Goal: Task Accomplishment & Management: Complete application form

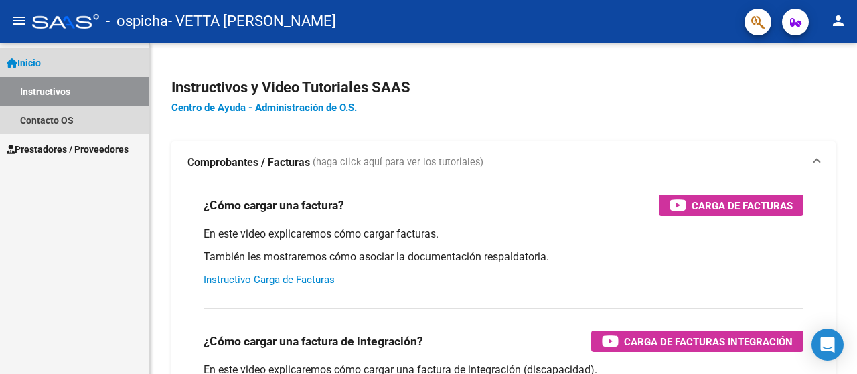
click at [36, 58] on span "Inicio" at bounding box center [24, 63] width 34 height 15
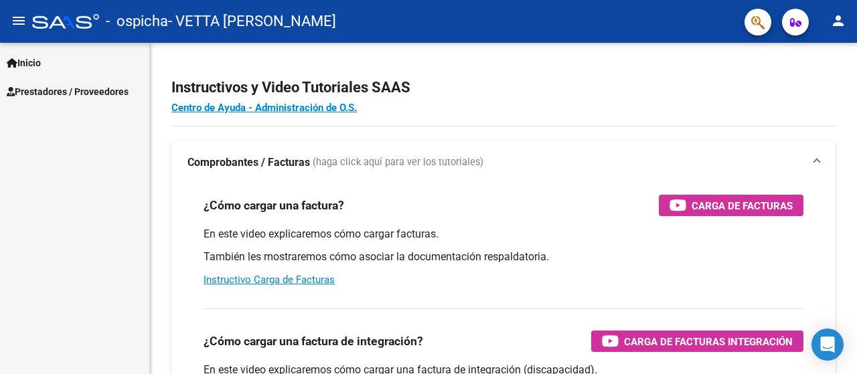
click at [58, 90] on span "Prestadores / Proveedores" at bounding box center [68, 91] width 122 height 15
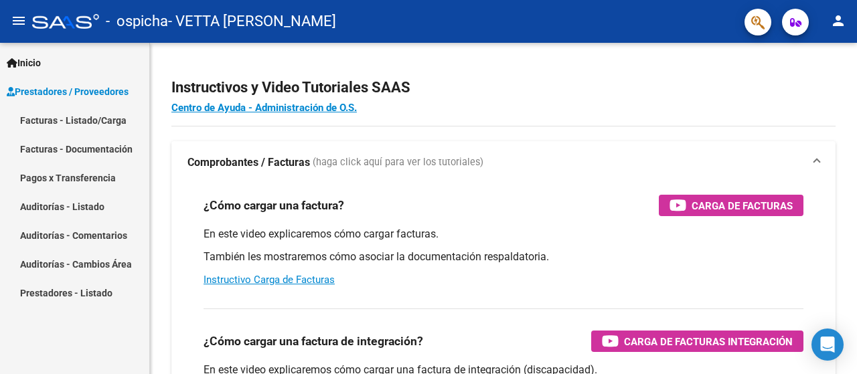
click at [70, 123] on link "Facturas - Listado/Carga" at bounding box center [74, 120] width 149 height 29
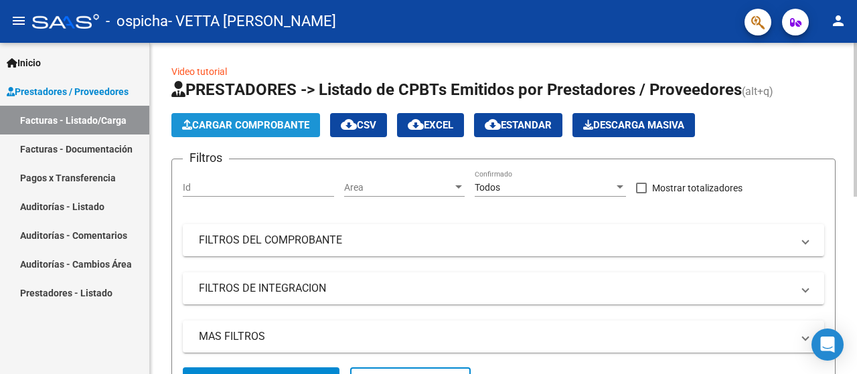
click at [263, 125] on span "Cargar Comprobante" at bounding box center [245, 125] width 127 height 12
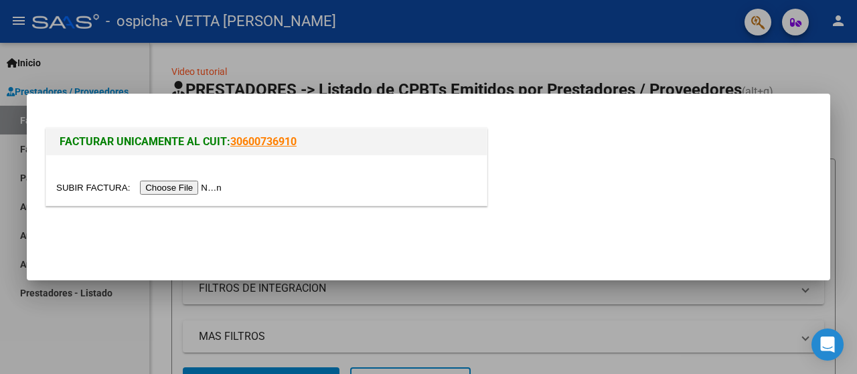
click at [161, 185] on input "file" at bounding box center [140, 188] width 169 height 14
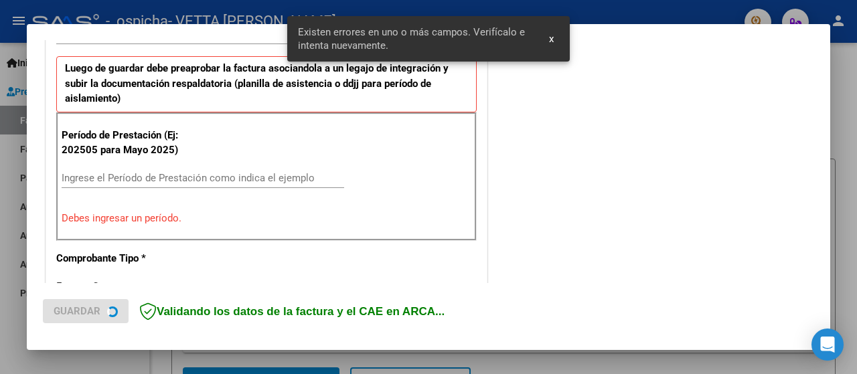
scroll to position [357, 0]
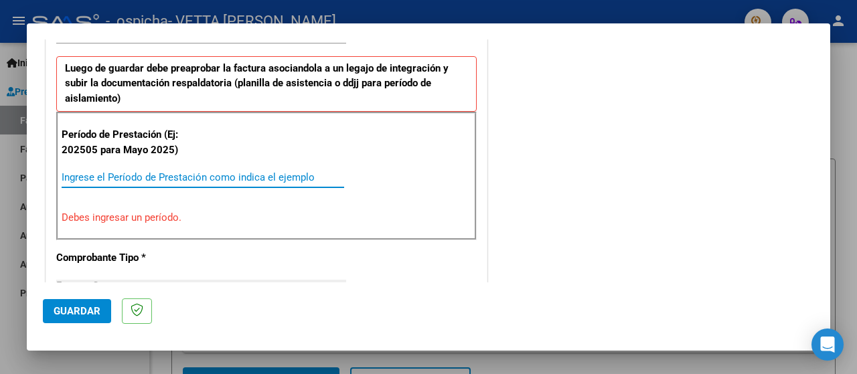
click at [78, 179] on input "Ingrese el Período de Prestación como indica el ejemplo" at bounding box center [203, 177] width 283 height 12
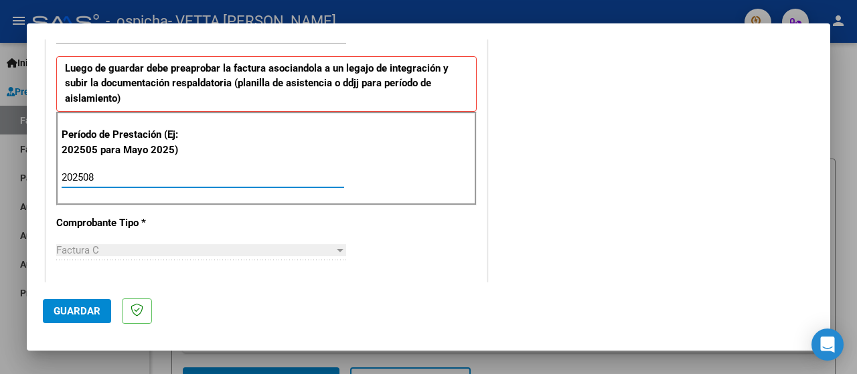
type input "202508"
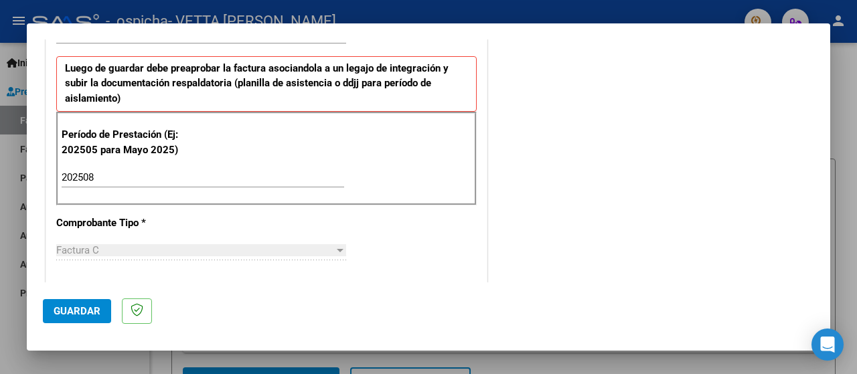
click at [412, 237] on div "CUIT * 27-38521230-0 Ingresar CUIT ANALISIS PRESTADOR VETTA [PERSON_NAME] Area …" at bounding box center [266, 369] width 441 height 1038
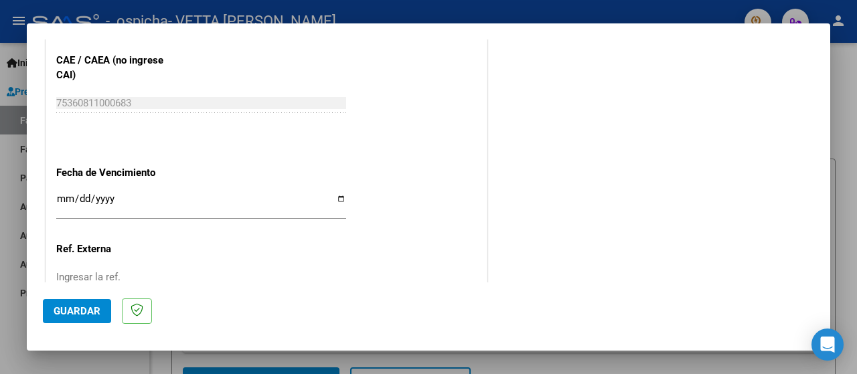
scroll to position [877, 0]
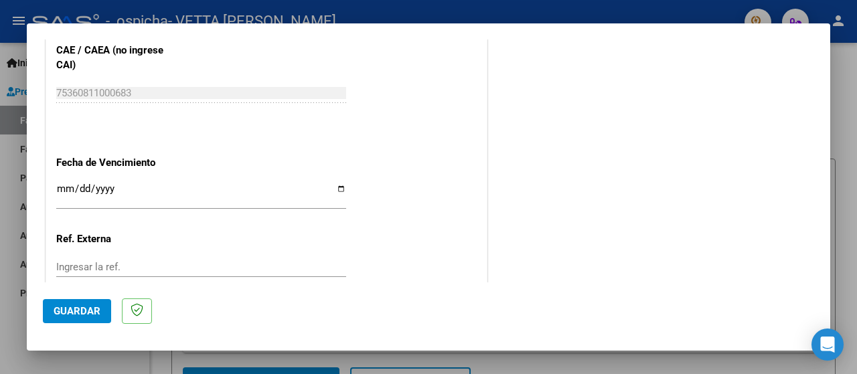
click at [66, 183] on input "Ingresar la fecha" at bounding box center [201, 193] width 290 height 21
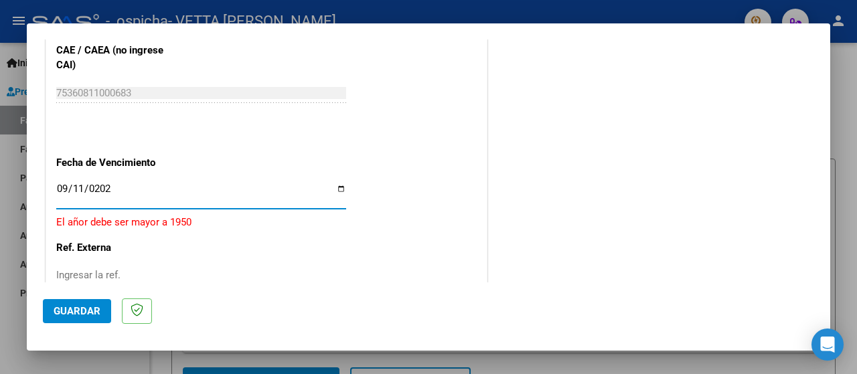
type input "[DATE]"
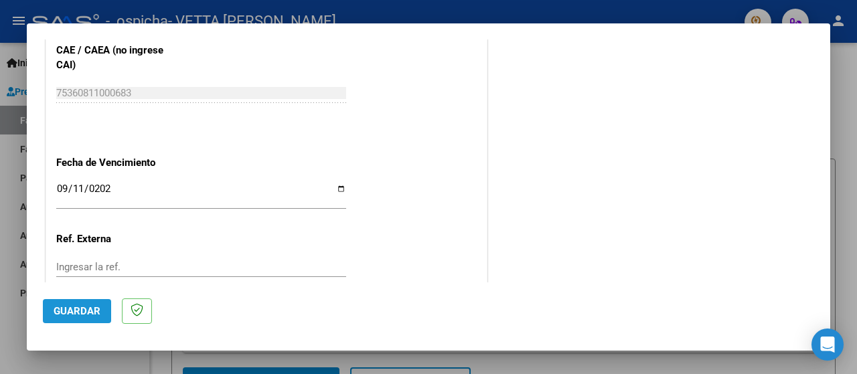
click at [87, 313] on span "Guardar" at bounding box center [77, 311] width 47 height 12
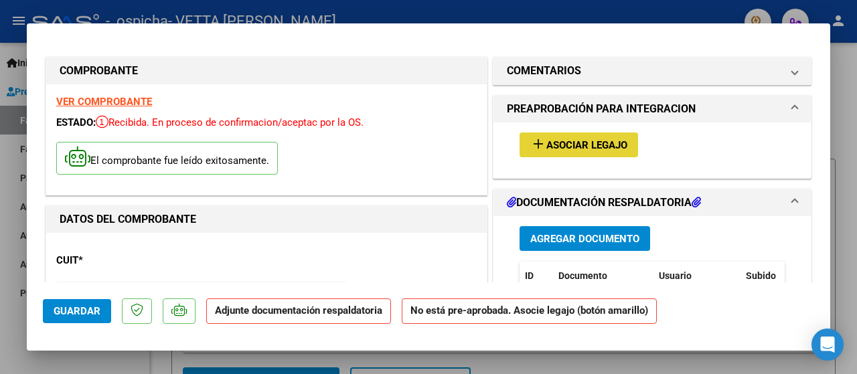
click at [589, 149] on span "Asociar Legajo" at bounding box center [586, 145] width 81 height 12
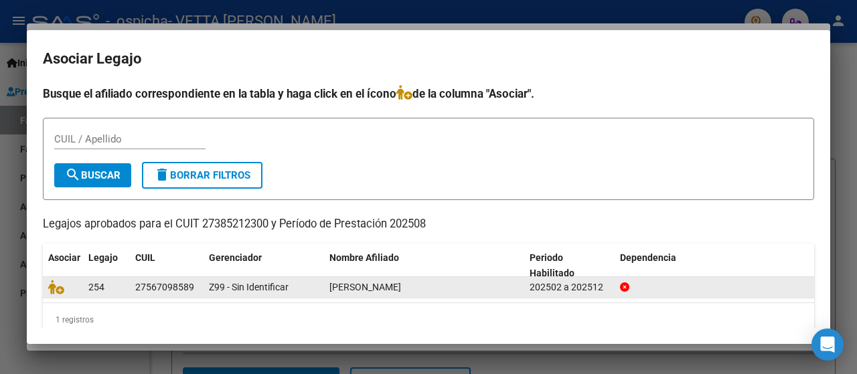
click at [341, 283] on span "[PERSON_NAME]" at bounding box center [365, 287] width 72 height 11
click at [246, 290] on span "Z99 - Sin Identificar" at bounding box center [249, 287] width 80 height 11
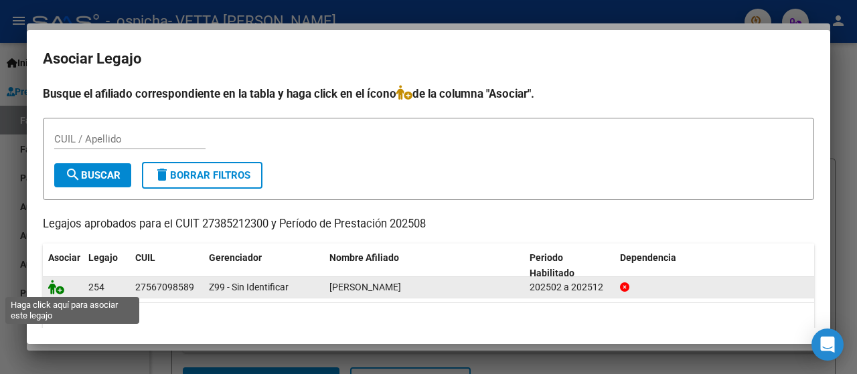
click at [58, 290] on icon at bounding box center [56, 287] width 16 height 15
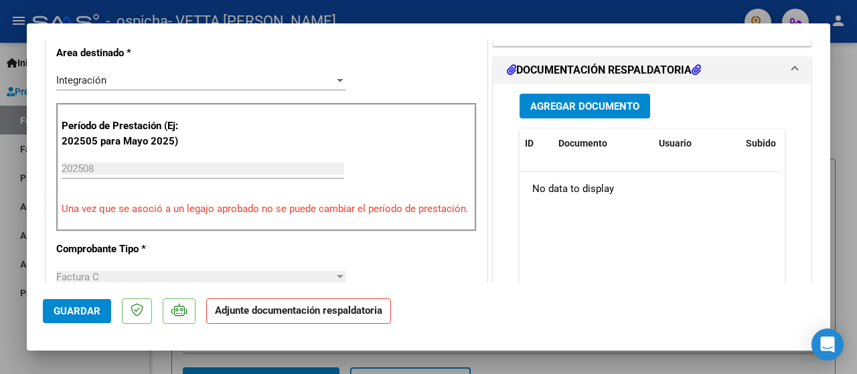
scroll to position [329, 0]
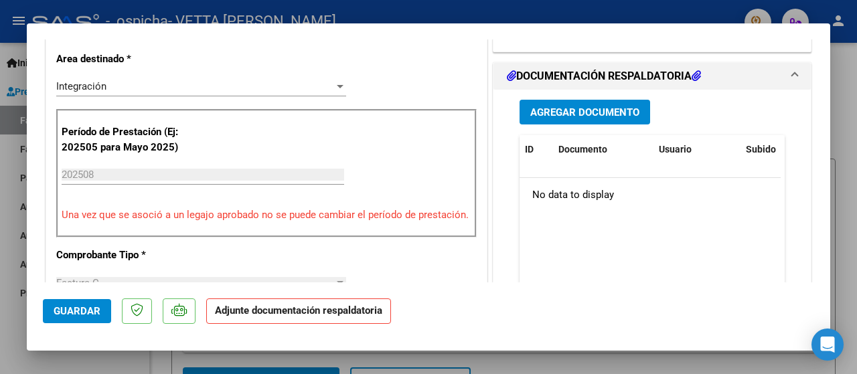
click at [599, 119] on span "Agregar Documento" at bounding box center [584, 112] width 109 height 12
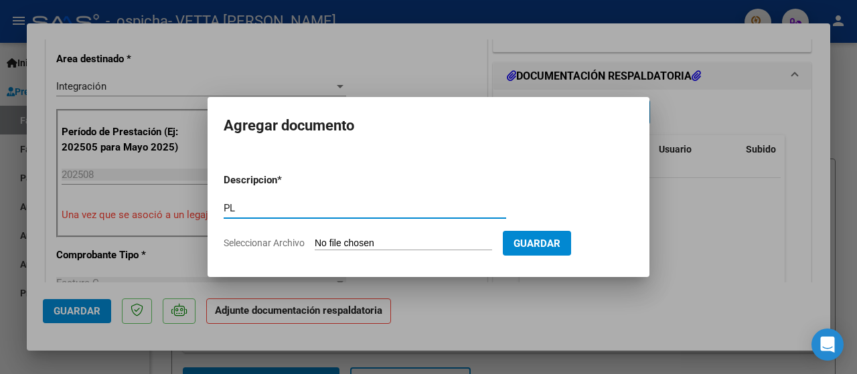
type input "P"
type input "ASISTENCIA AGOSTO 2025"
click at [413, 243] on input "Seleccionar Archivo" at bounding box center [403, 244] width 177 height 13
type input "C:\fakepath\planilla de asistencia [PERSON_NAME] CR (2).pdf"
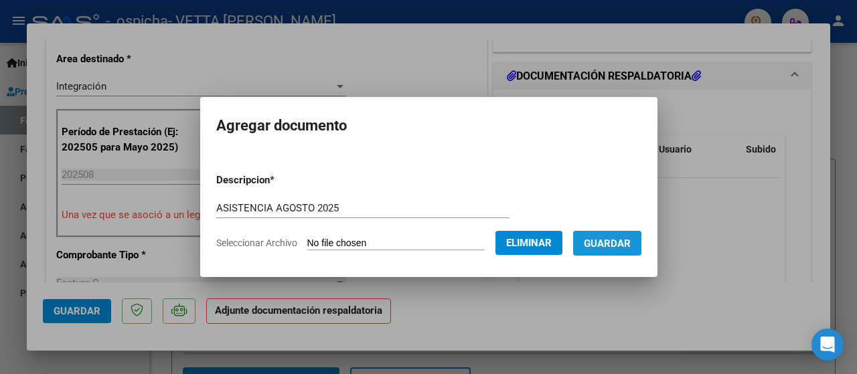
click at [631, 243] on span "Guardar" at bounding box center [607, 244] width 47 height 12
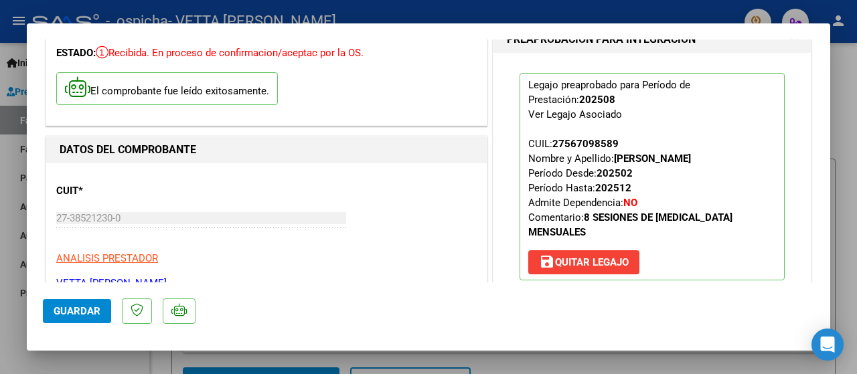
scroll to position [0, 0]
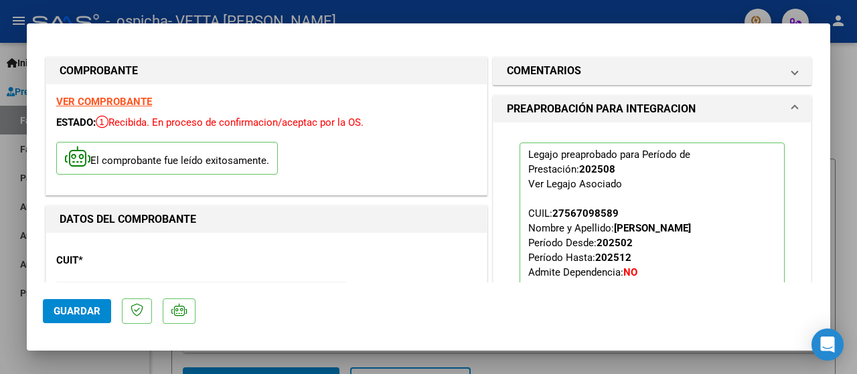
click at [67, 307] on span "Guardar" at bounding box center [77, 311] width 47 height 12
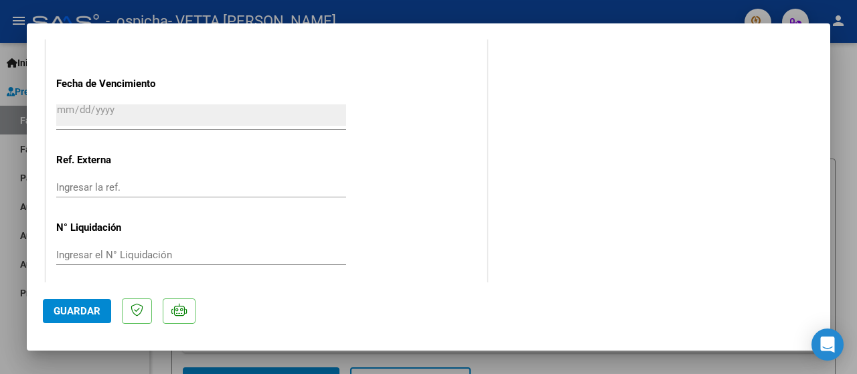
scroll to position [967, 0]
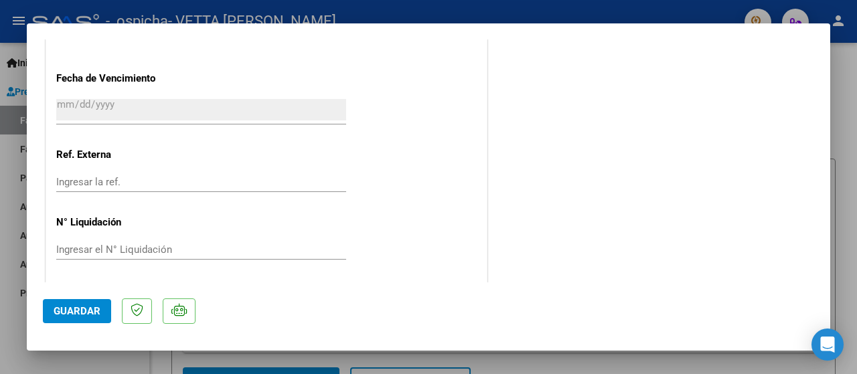
click at [68, 312] on span "Guardar" at bounding box center [77, 311] width 47 height 12
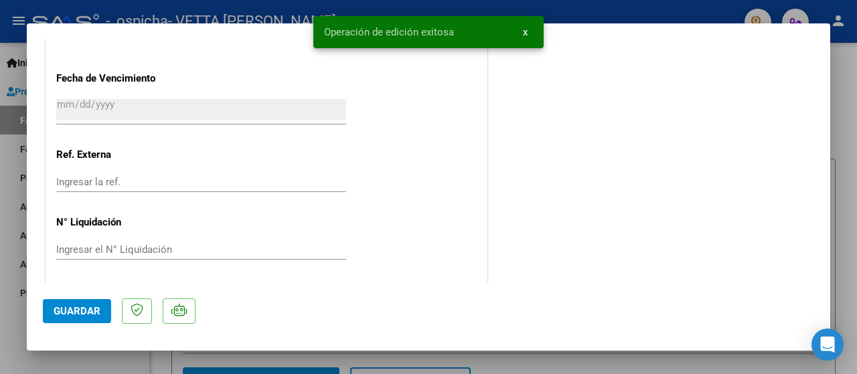
click at [837, 173] on div at bounding box center [428, 187] width 857 height 374
type input "$ 0,00"
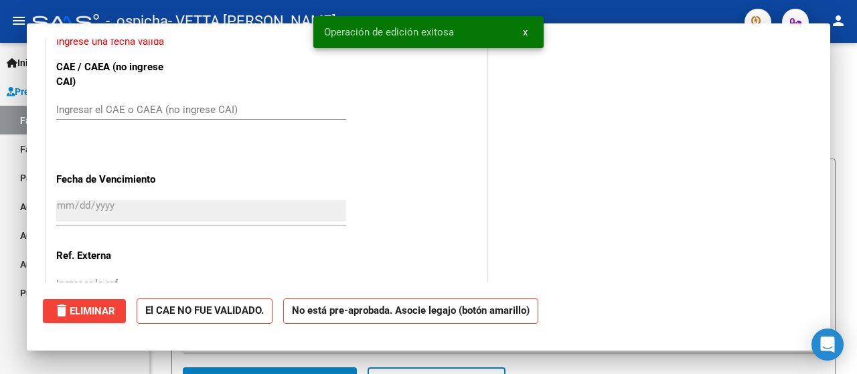
scroll to position [1069, 0]
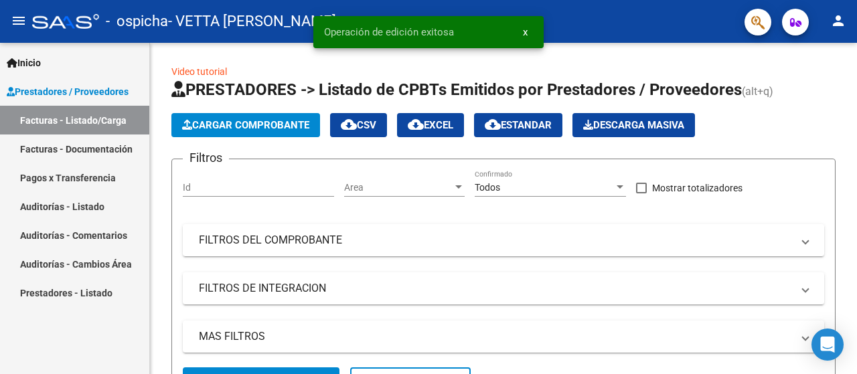
click at [100, 149] on link "Facturas - Documentación" at bounding box center [74, 149] width 149 height 29
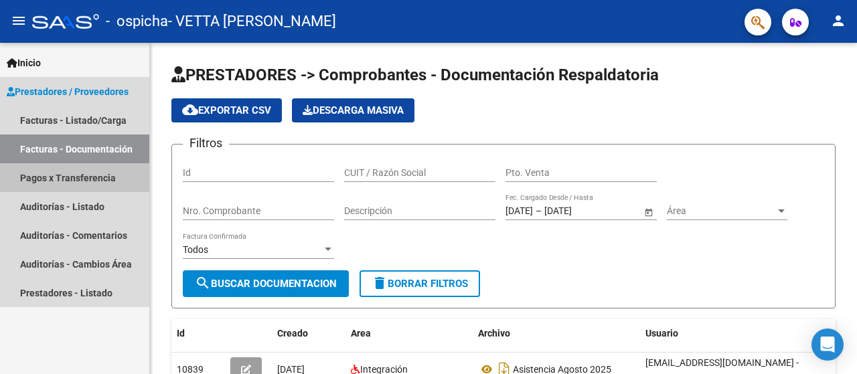
click at [32, 179] on link "Pagos x Transferencia" at bounding box center [74, 177] width 149 height 29
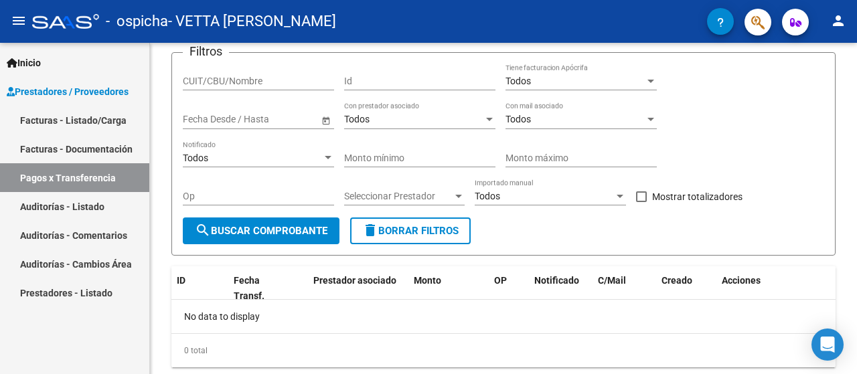
scroll to position [127, 0]
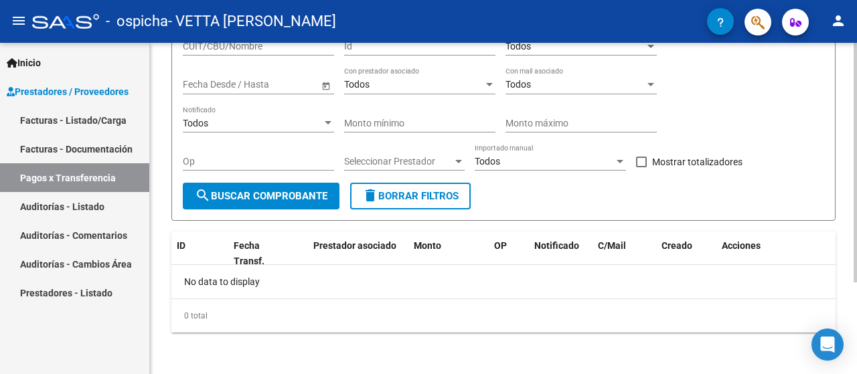
click at [201, 305] on div "0 total" at bounding box center [503, 315] width 664 height 33
click at [211, 285] on div "No data to display" at bounding box center [503, 281] width 664 height 33
